Goal: Task Accomplishment & Management: Complete application form

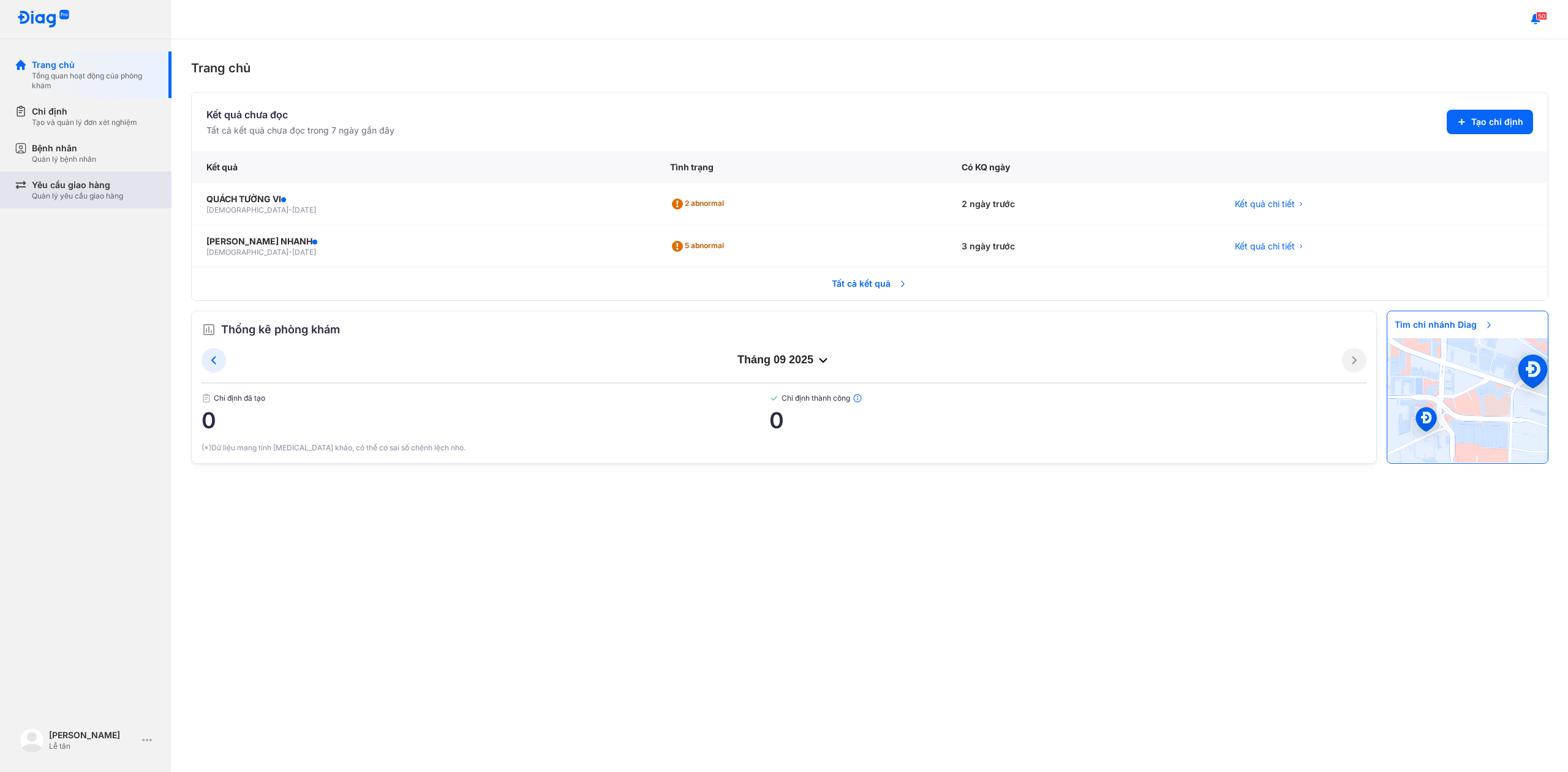
click at [98, 179] on div "Yêu cầu giao hàng" at bounding box center [77, 185] width 91 height 12
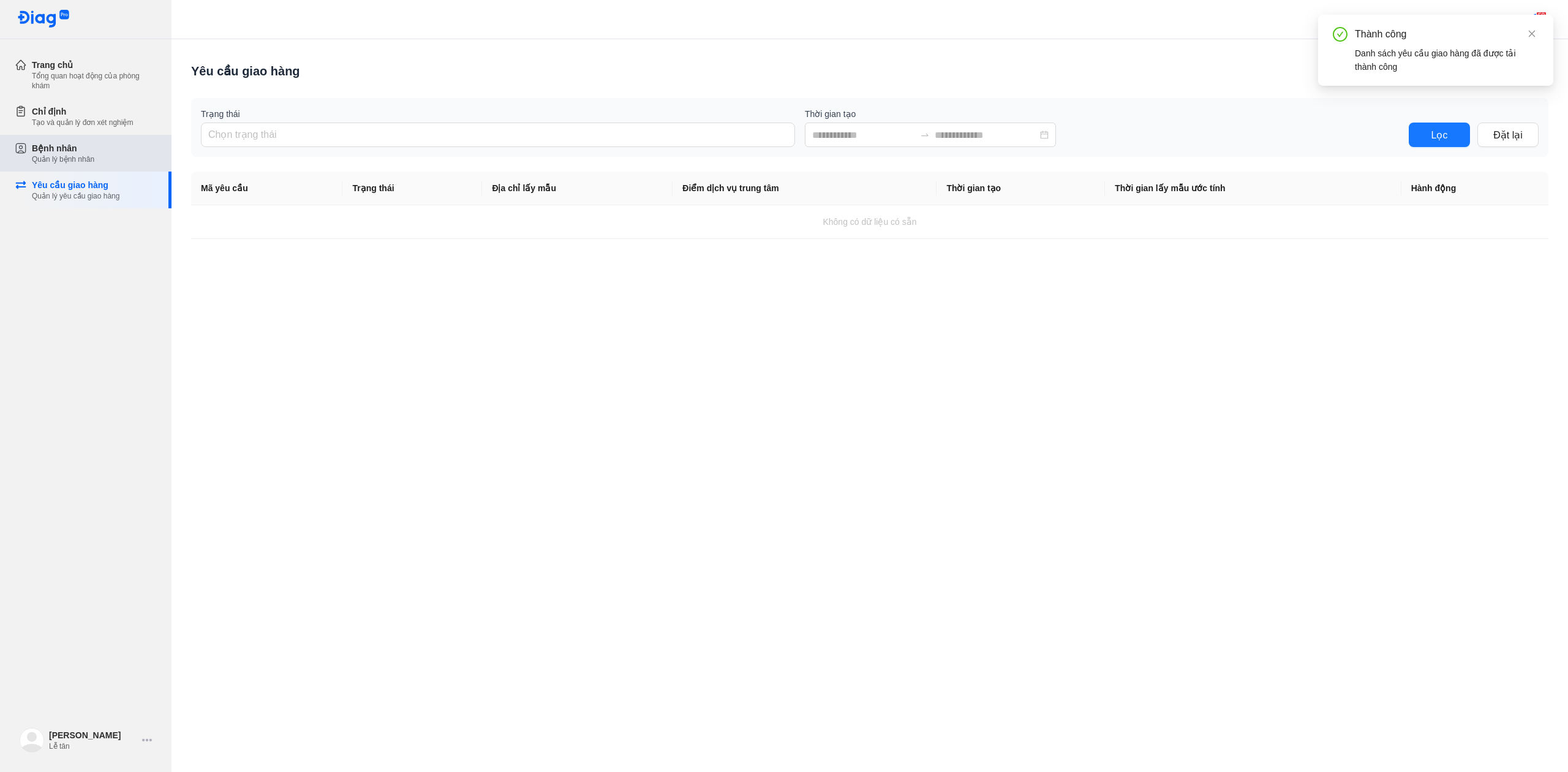
click at [106, 149] on div "Bệnh nhân Quản lý bệnh nhân" at bounding box center [94, 153] width 125 height 22
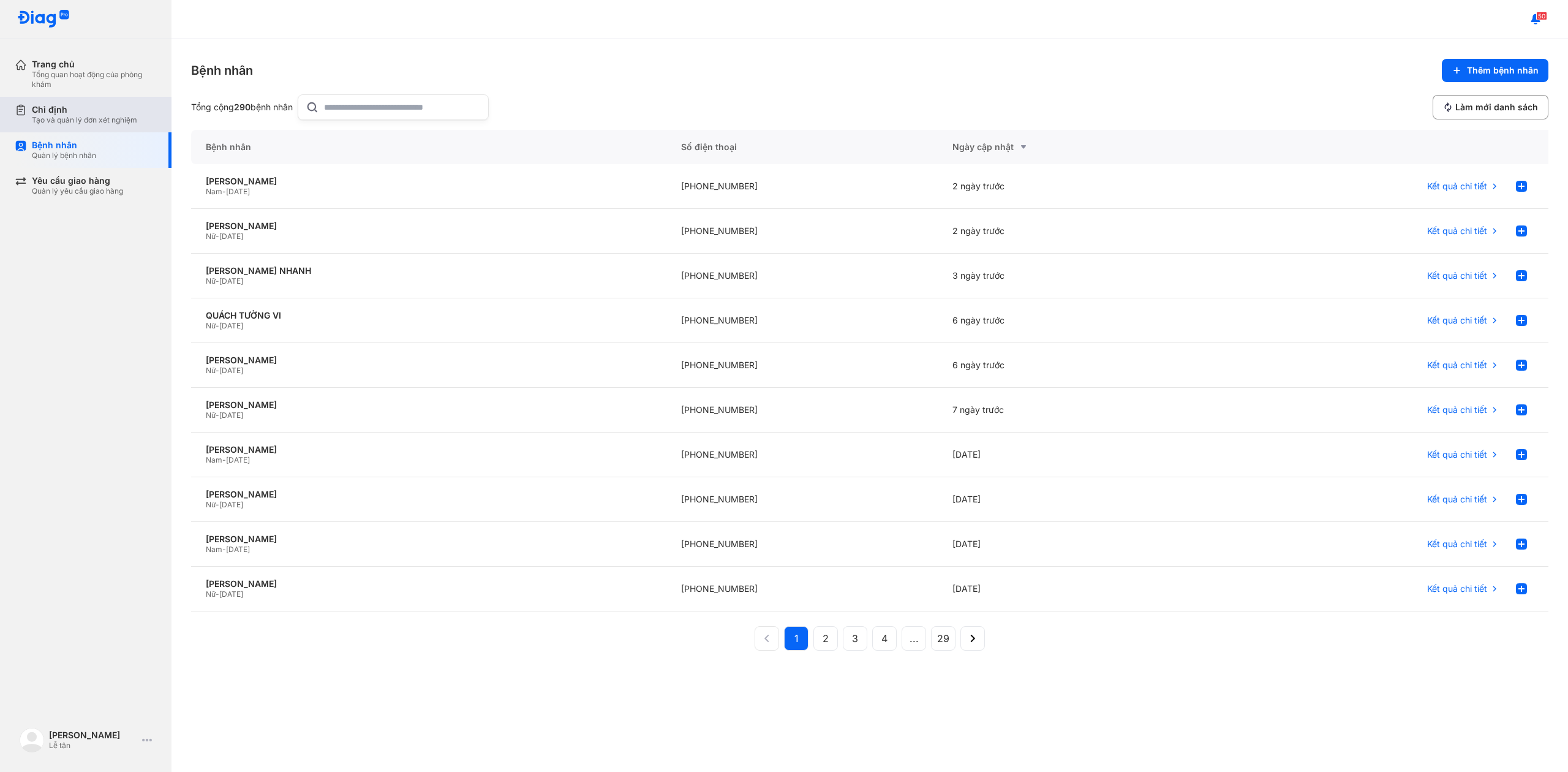
click at [121, 128] on div "Chỉ định Tạo và quản lý đơn xét nghiệm" at bounding box center [93, 115] width 157 height 36
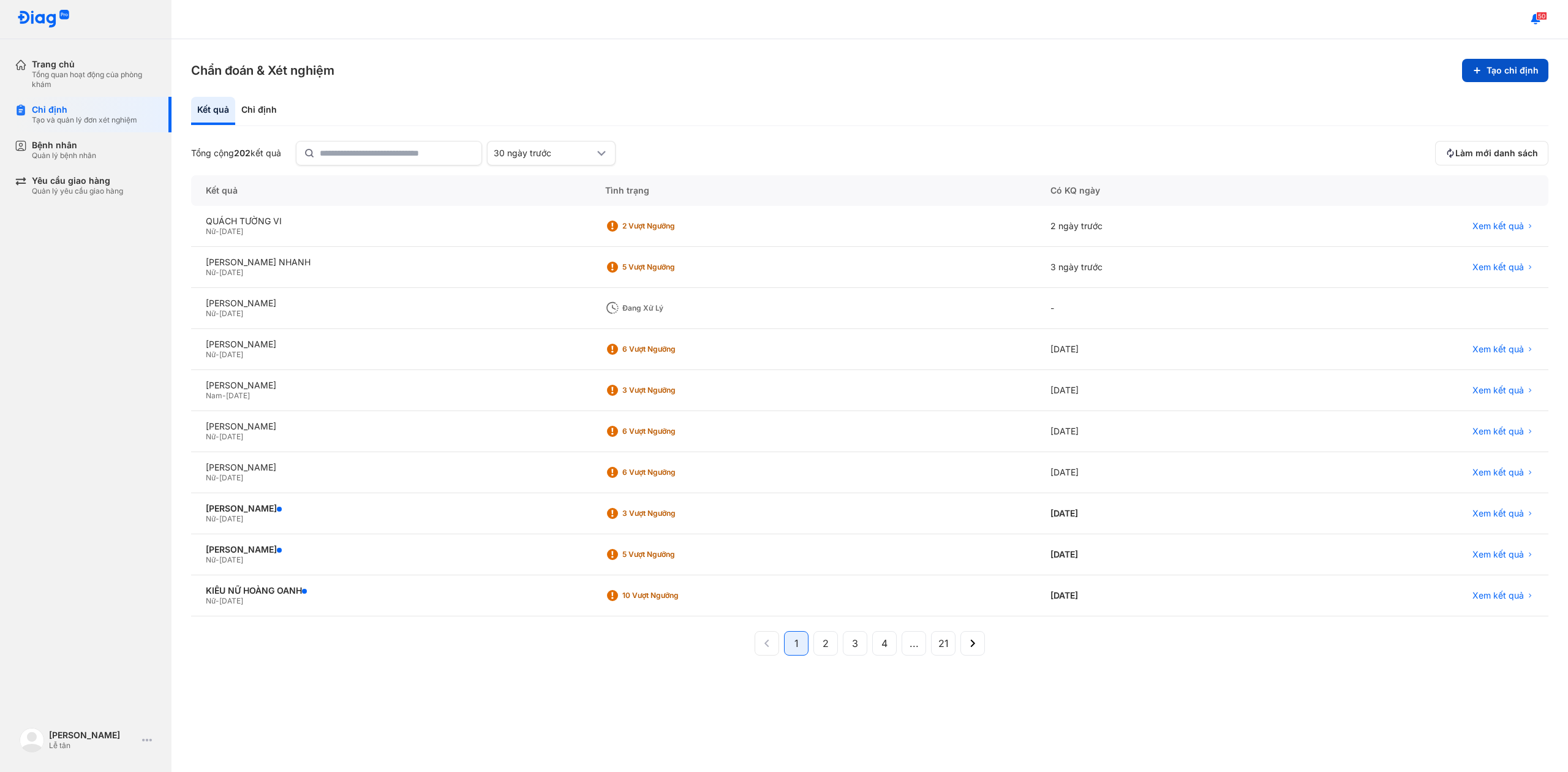
click at [1503, 77] on button "Tạo chỉ định" at bounding box center [1505, 71] width 86 height 23
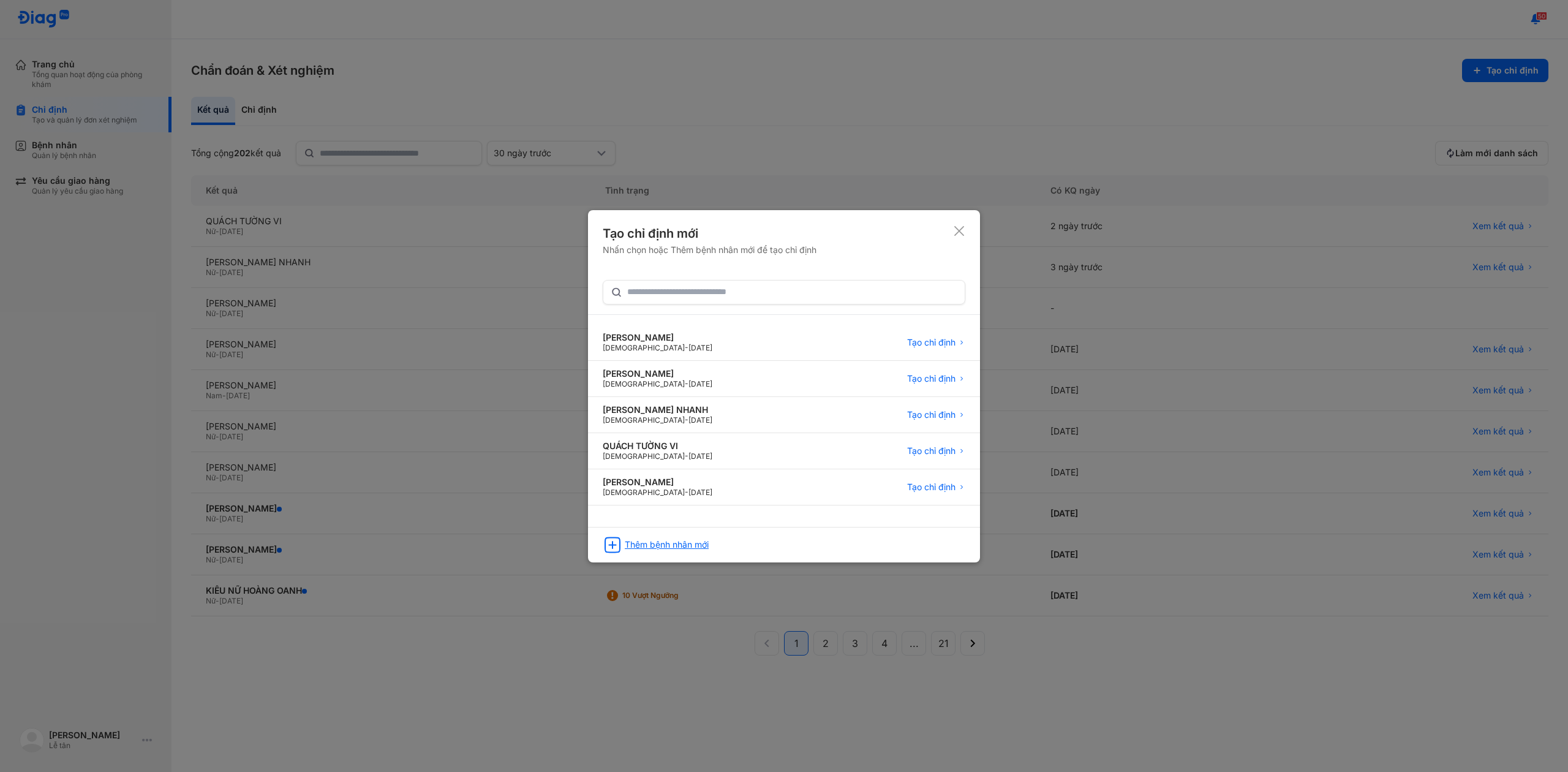
click at [636, 547] on div "Thêm bệnh nhân mới" at bounding box center [666, 545] width 84 height 11
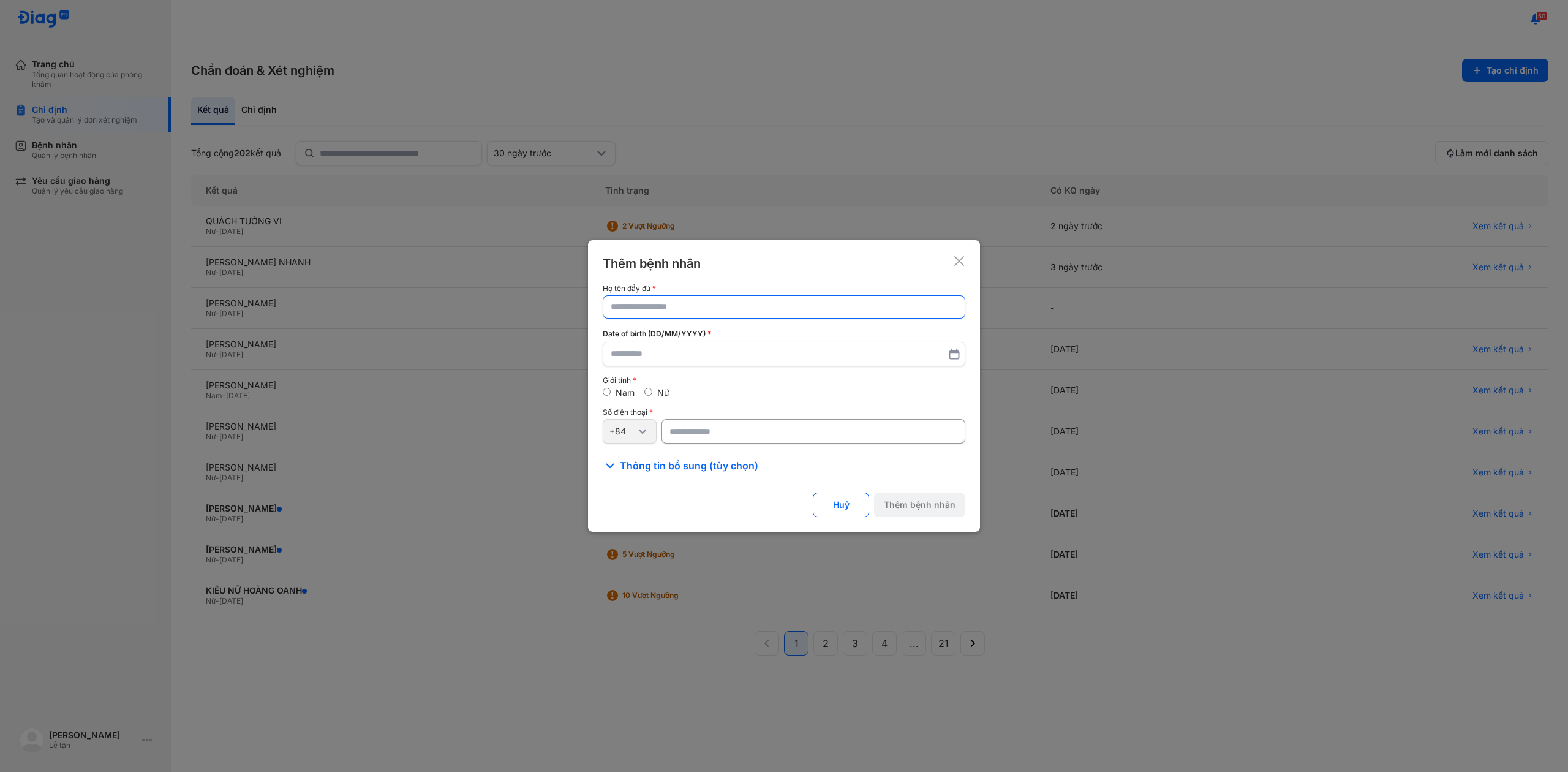
click at [708, 310] on input "text" at bounding box center [783, 307] width 347 height 22
type input "**********"
click at [655, 393] on div "Nữ" at bounding box center [656, 394] width 25 height 11
click at [812, 432] on input "number" at bounding box center [813, 432] width 304 height 25
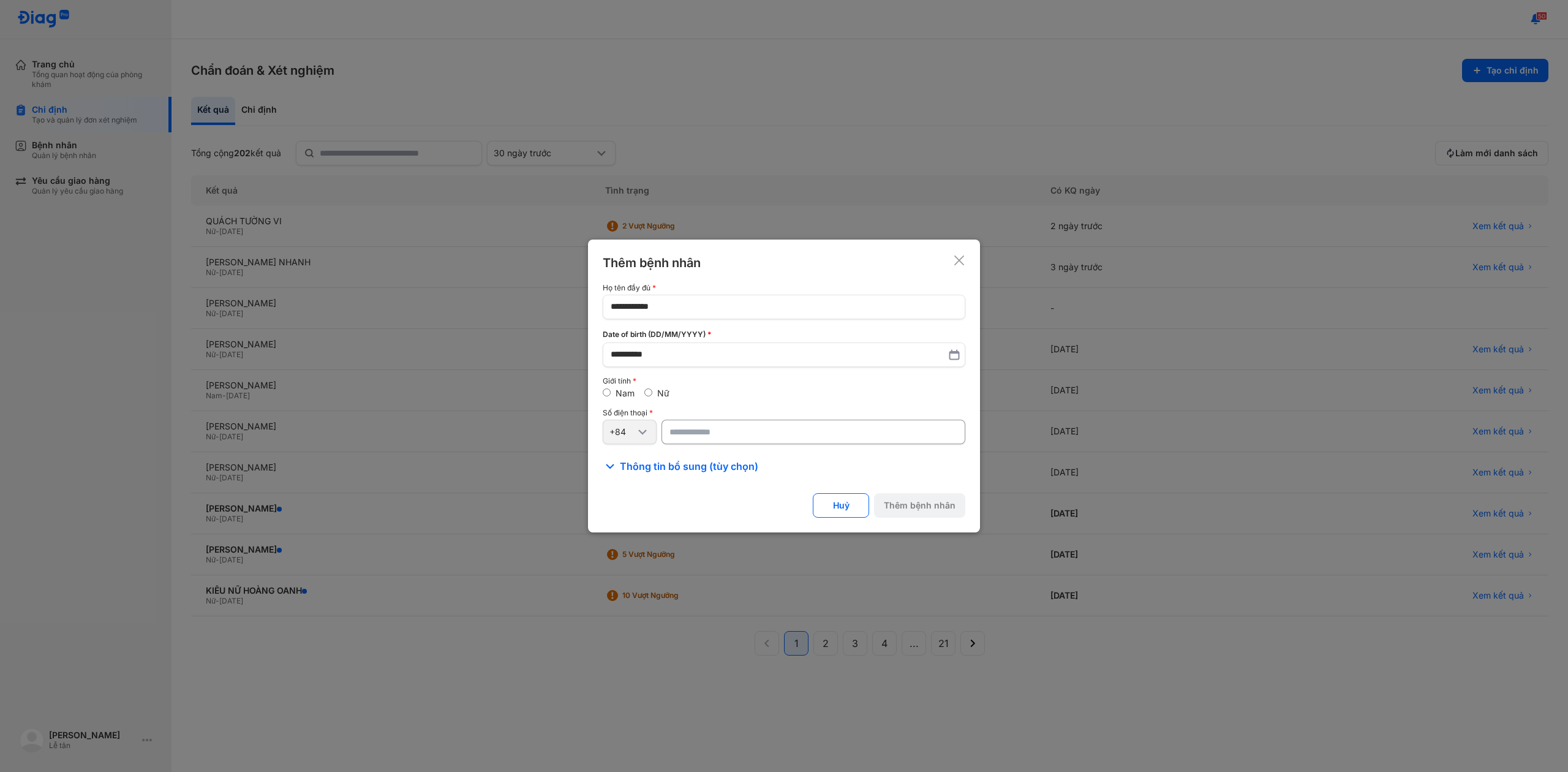
click at [645, 653] on div at bounding box center [784, 386] width 1568 height 772
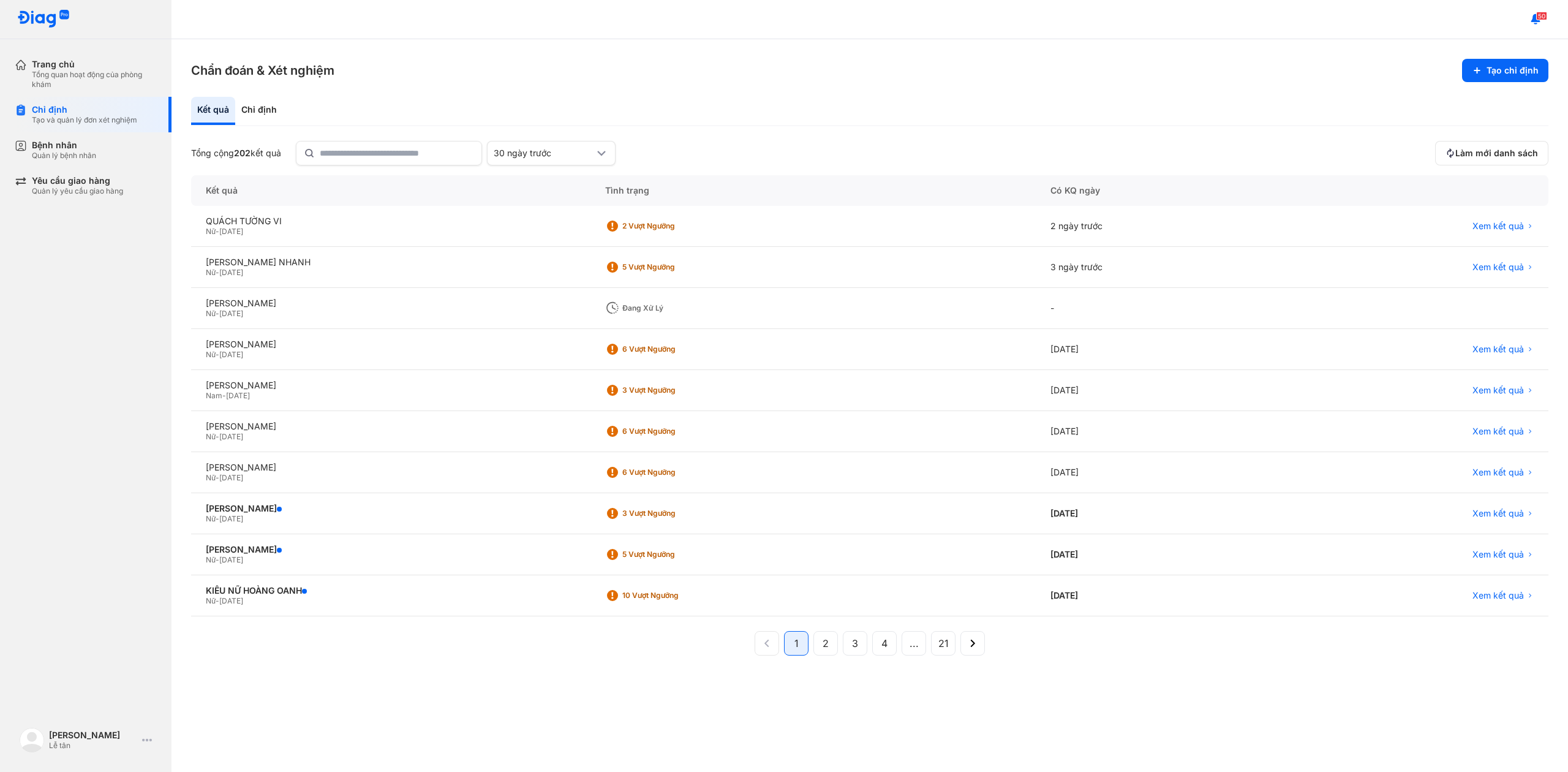
click at [500, 704] on div "Kết quả Tình trạng Có KQ ngày QUÁCH TƯỜNG VI Nữ - [DATE] 2 Vượt ngưỡng 2 ngày t…" at bounding box center [870, 464] width 1358 height 577
